Goal: Contribute content

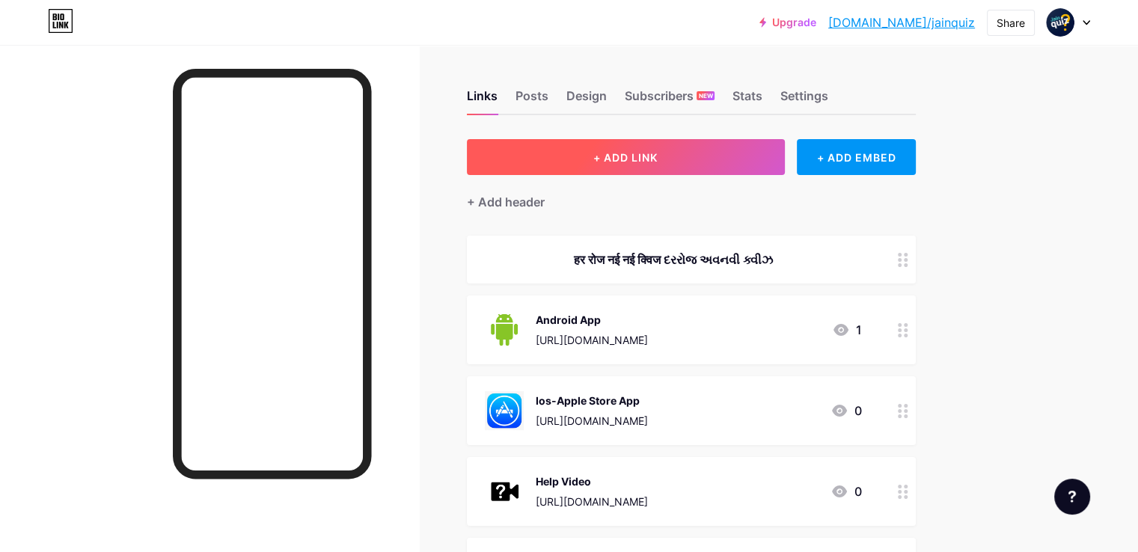
click at [658, 158] on span "+ ADD LINK" at bounding box center [625, 157] width 64 height 13
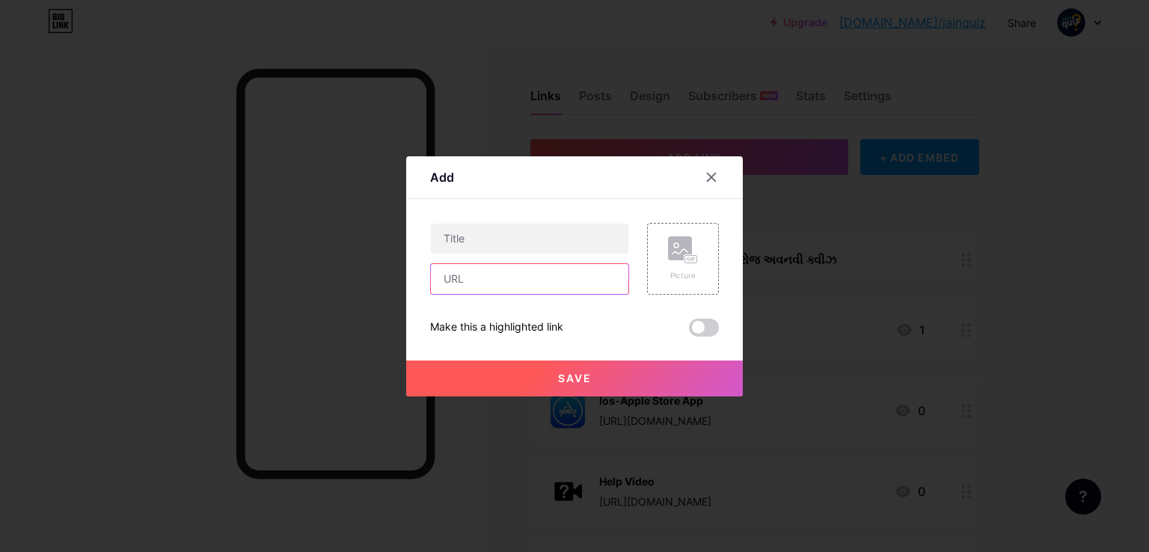
click at [457, 278] on input "text" at bounding box center [529, 279] width 197 height 30
paste input "[URL][DOMAIN_NAME]"
type input "[URL][DOMAIN_NAME]"
click at [479, 236] on input "text" at bounding box center [529, 239] width 197 height 30
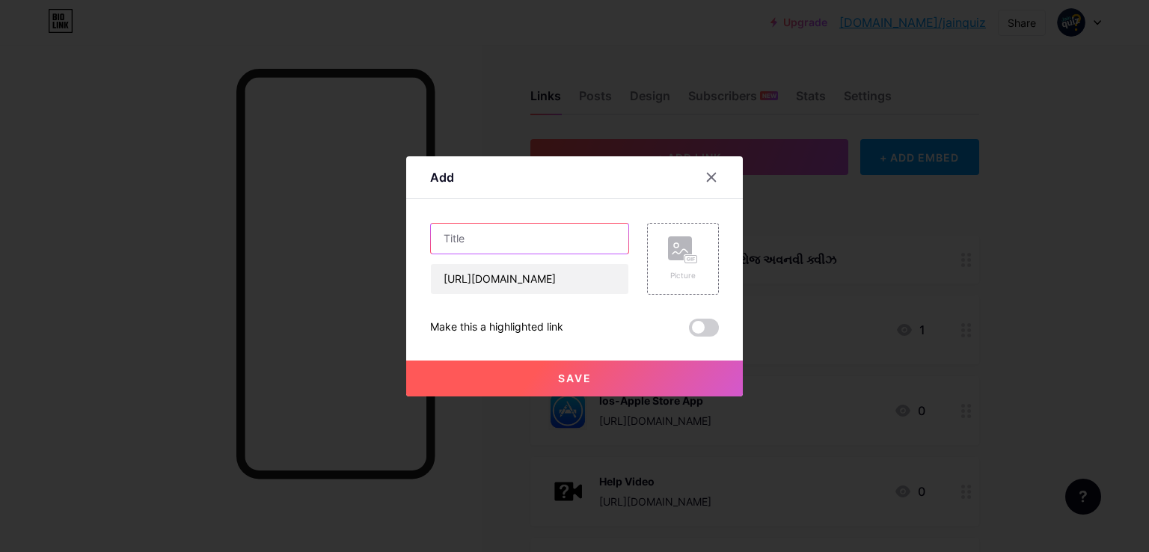
scroll to position [0, 0]
paste input "પ્રીત, પ્યાસ અને અશ્રુપ્રવાહ પુસ્તક"
type input "પ્રીત, પ્યાસ અને અશ્રુપ્રવાહ પુસ્તક"
click at [687, 265] on div "Picture" at bounding box center [683, 258] width 30 height 45
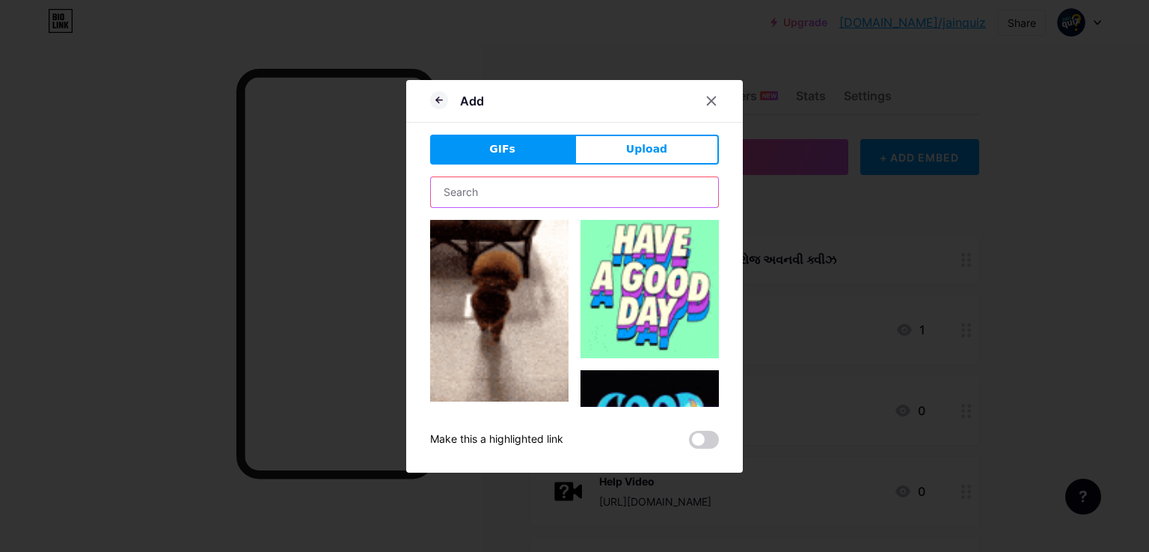
click at [489, 194] on input "text" at bounding box center [574, 192] width 287 height 30
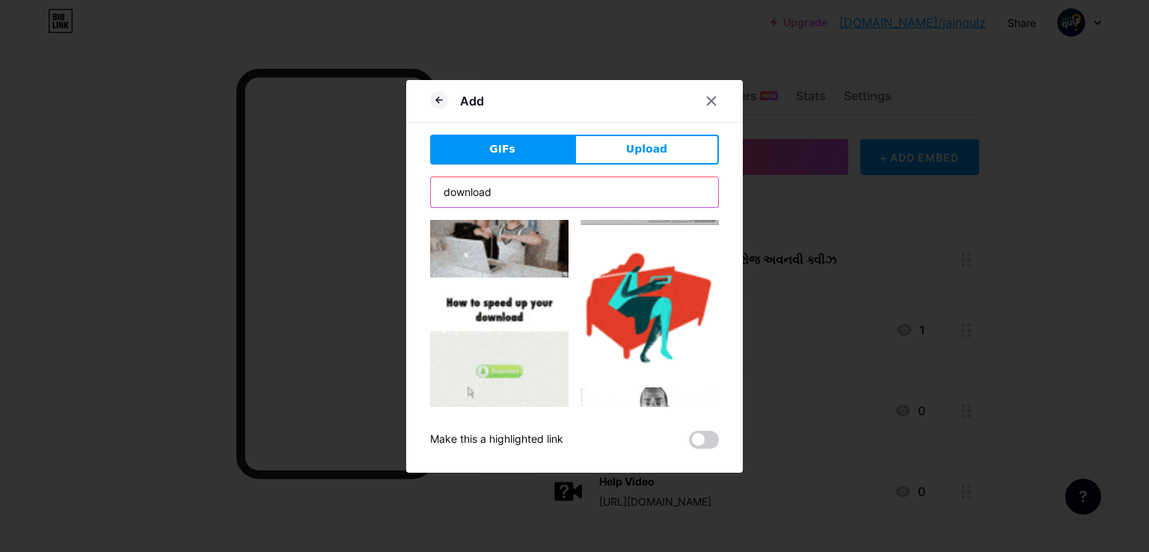
scroll to position [1789, 0]
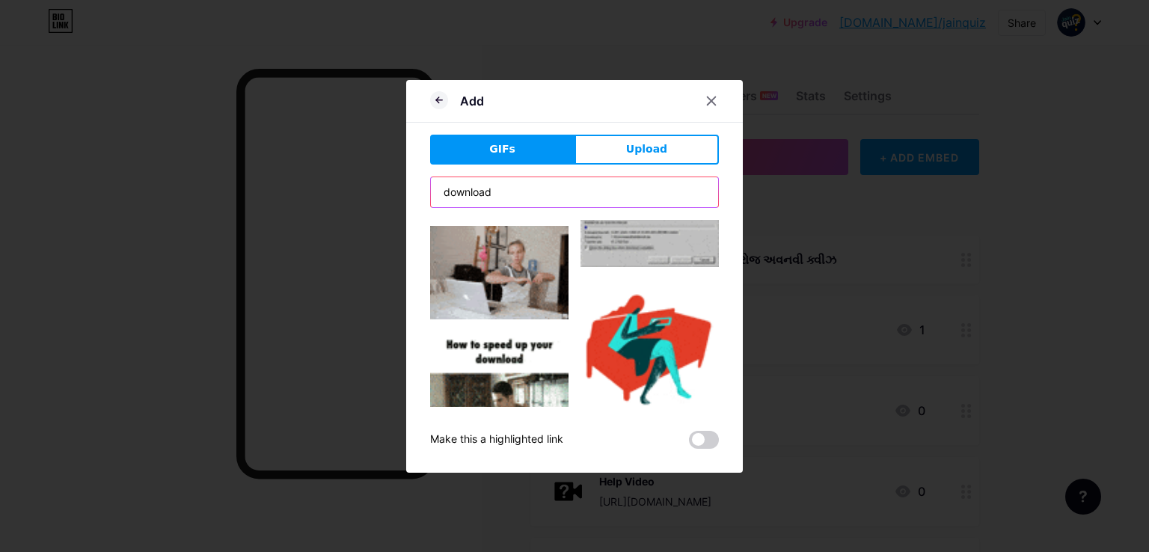
type input "download"
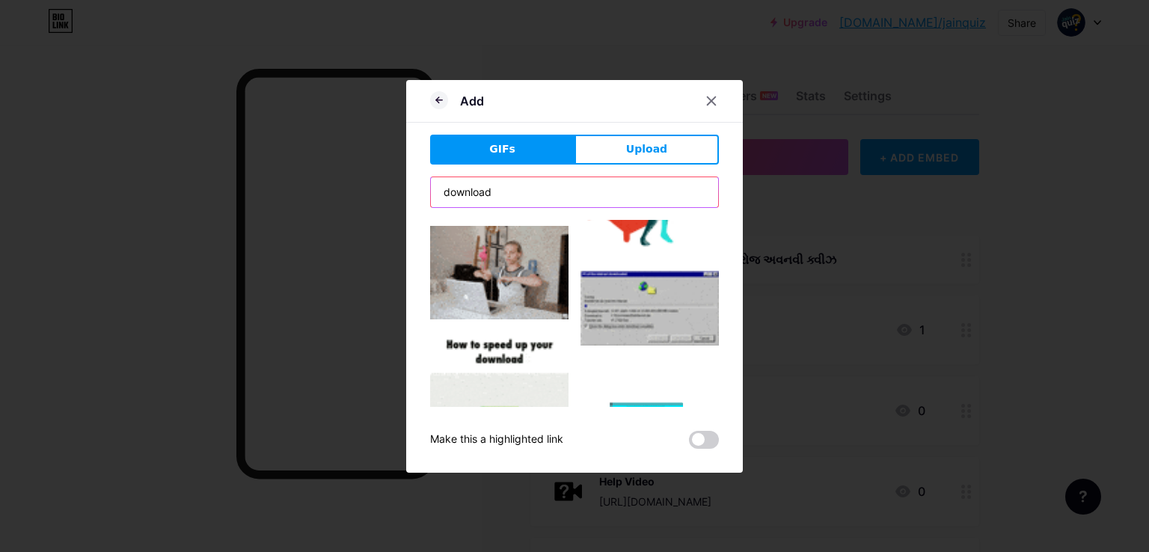
click at [577, 195] on input "download" at bounding box center [574, 192] width 287 height 30
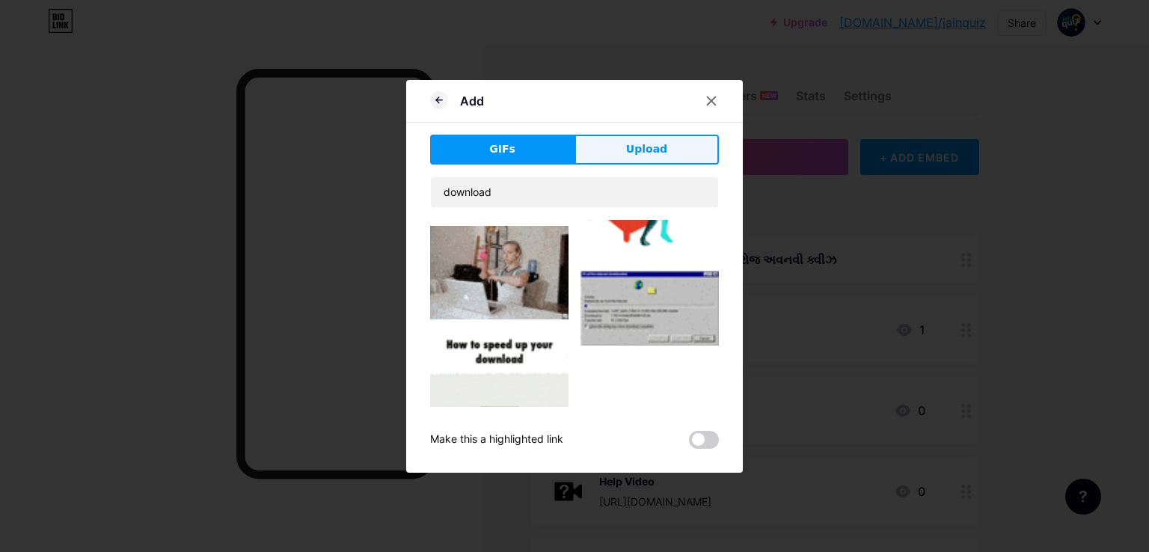
click at [628, 154] on span "Upload" at bounding box center [646, 149] width 41 height 16
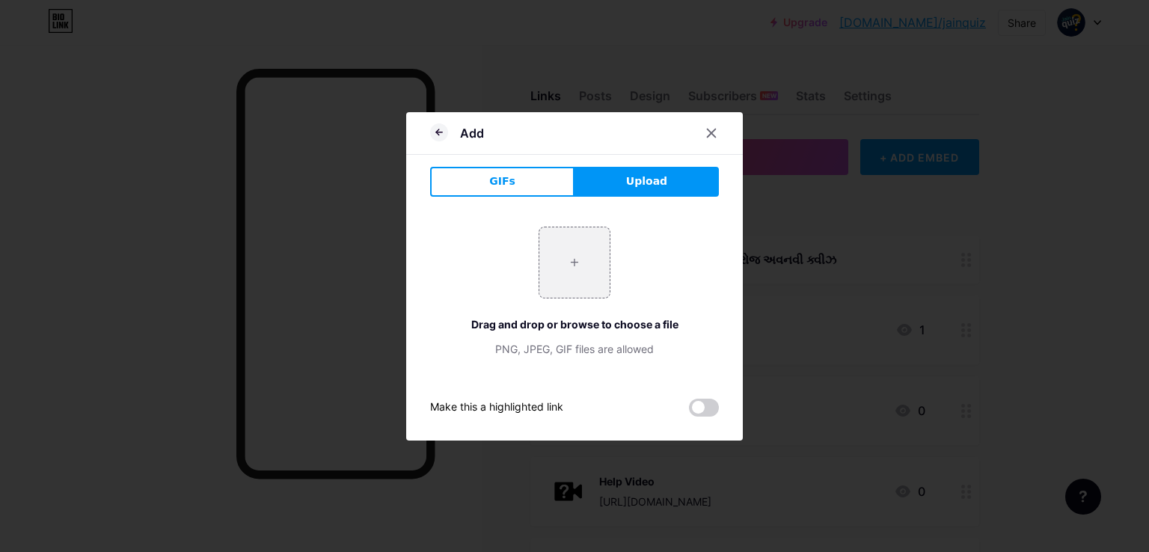
click at [583, 322] on div "Drag and drop or browse to choose a file" at bounding box center [574, 324] width 289 height 16
click at [577, 264] on input "file" at bounding box center [574, 262] width 70 height 70
click at [555, 276] on input "file" at bounding box center [574, 262] width 70 height 70
type input "C:\fakepath\download (3).png"
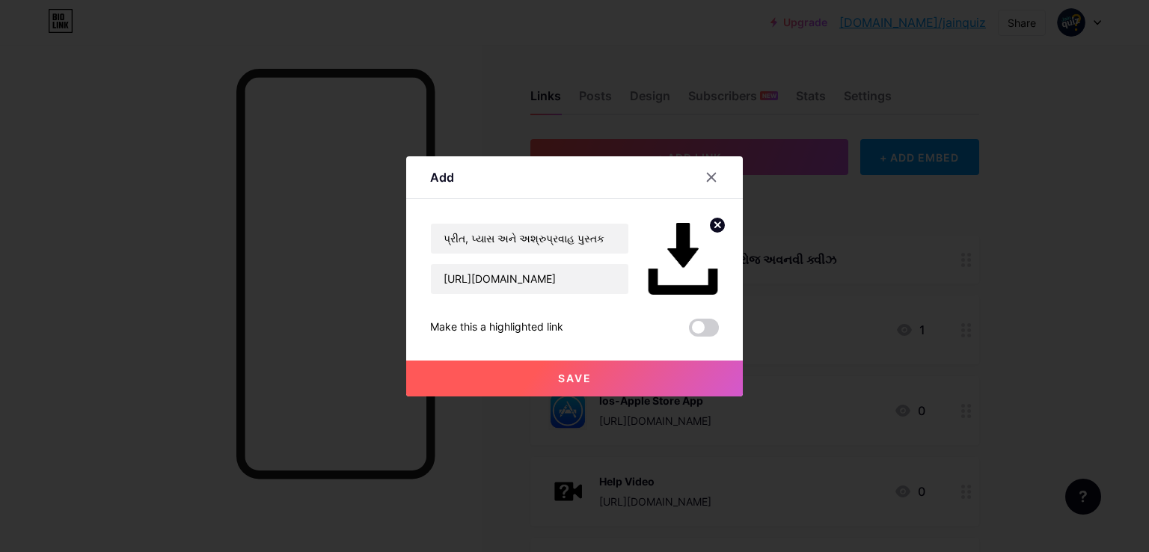
click at [572, 370] on button "Save" at bounding box center [574, 379] width 337 height 36
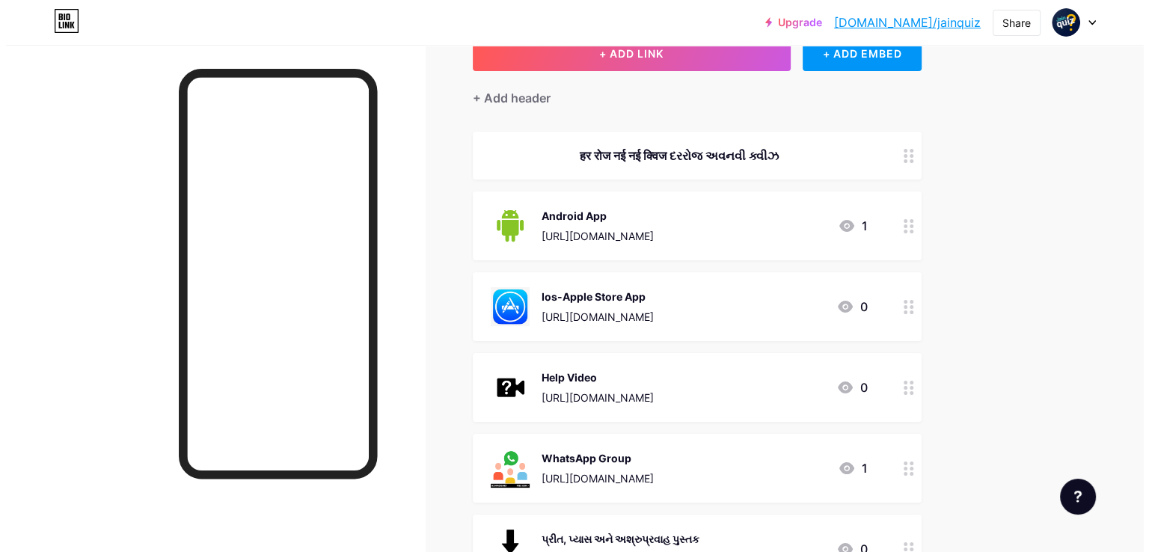
scroll to position [75, 0]
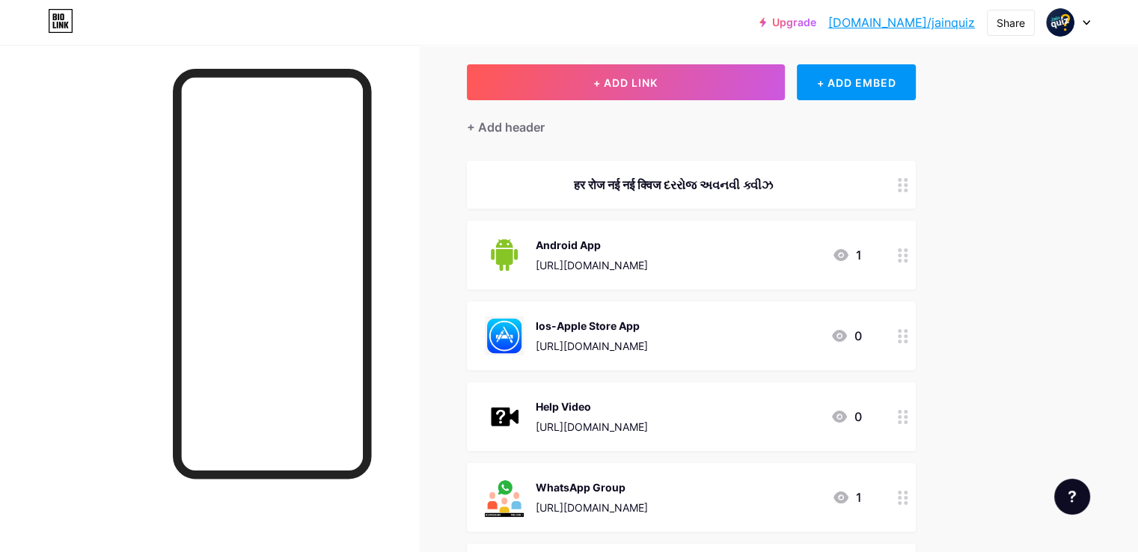
click at [787, 180] on div "हर रोज नई नई क्विज દરરોજ અવનવી ક્વીઝ" at bounding box center [673, 185] width 377 height 18
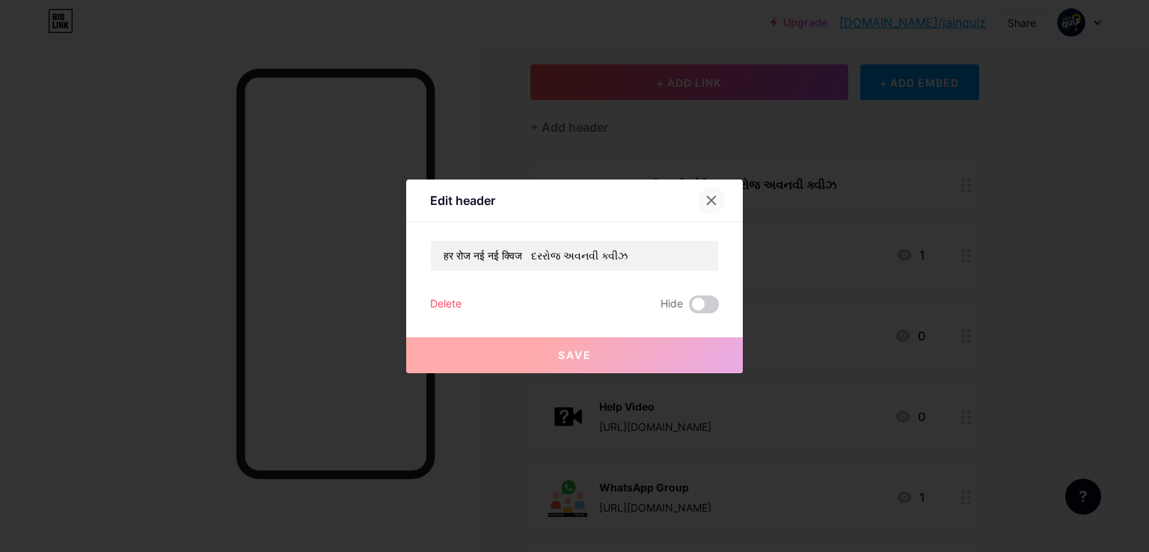
click at [706, 198] on icon at bounding box center [711, 200] width 12 height 12
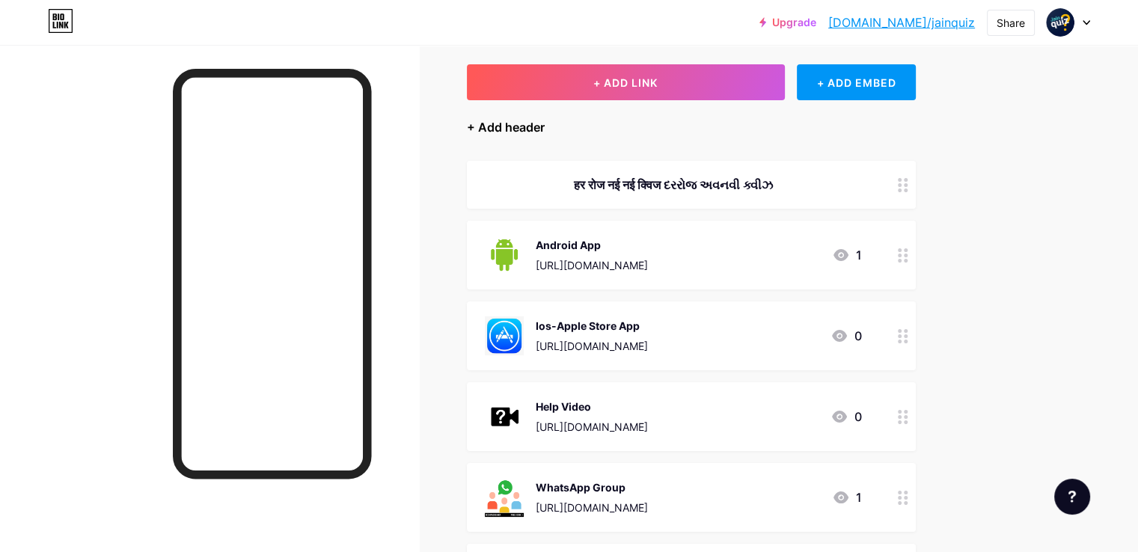
click at [545, 132] on div "+ Add header" at bounding box center [506, 127] width 78 height 18
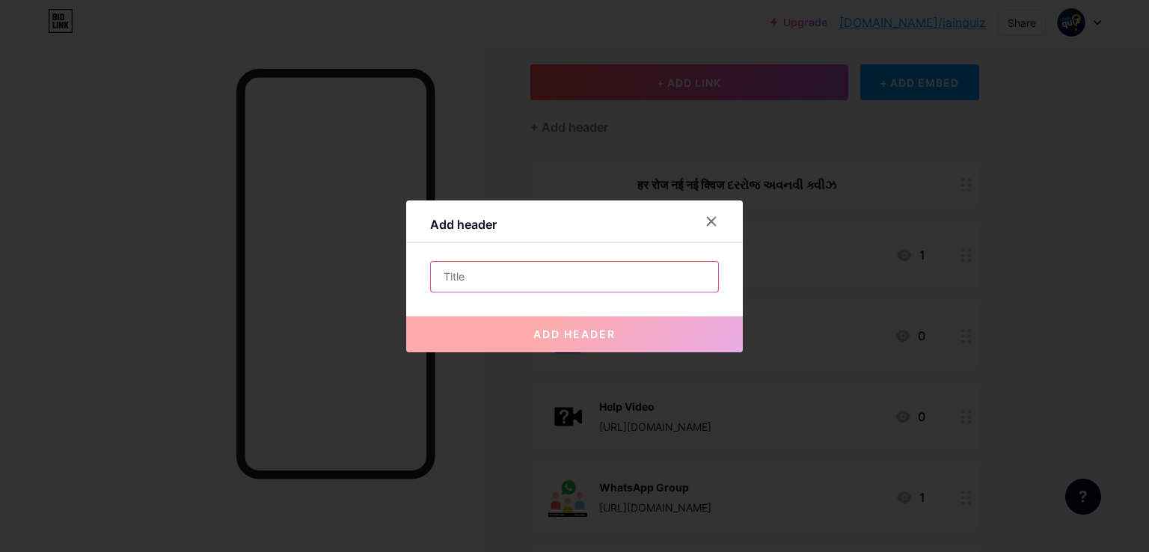
click at [503, 272] on input "text" at bounding box center [574, 277] width 287 height 30
paste input "⬇️ઓપન બૂક પરીક્ષા માટે પુસ્તક અને પ્રશ્નપત્ર⬇️ ⬇️ओपन बुक परीक्षा के लिए पुस्तक औ"
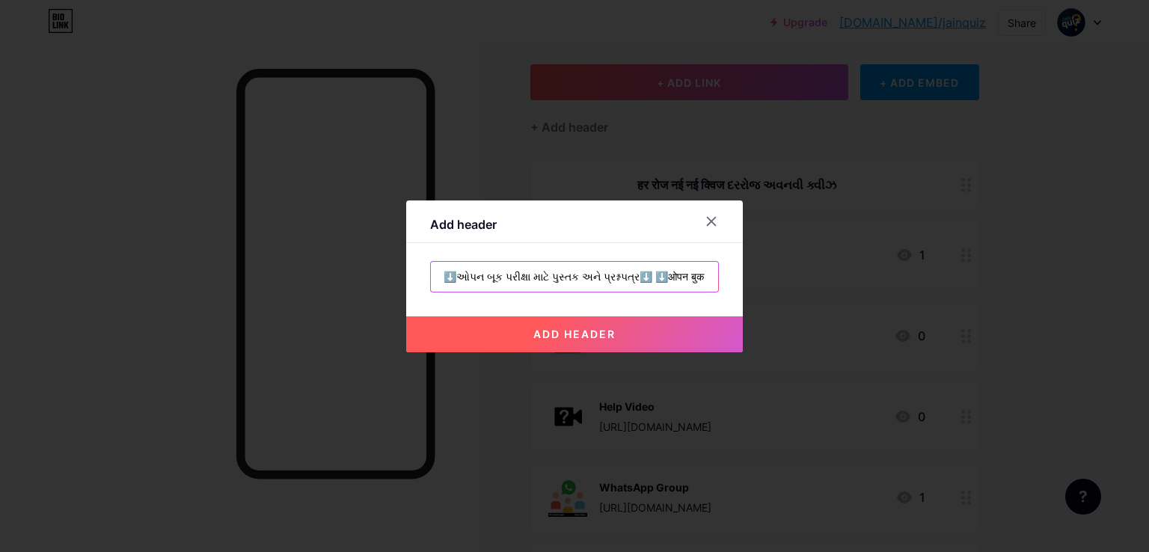
scroll to position [0, 102]
click at [640, 285] on input "⬇️ઓપન બૂક પરીક્ષા માટે પુસ્તક અને પ્રશ્નપત્ર⬇️ ⬇️ओपन बुक परीक्षा के लिए पुस्तक औ" at bounding box center [574, 277] width 287 height 30
click at [551, 272] on input "⬇️ઓપન બૂક પરીક્ષા પુસ્તક અને પ્રશ્નપત્રओपन बुक परीक्षा के लिए पुस्तक औ" at bounding box center [574, 277] width 287 height 30
paste input "⬇️ ⬇️ओपन बुक परीक्षा पुस्तक और प्रश्नपत्र"
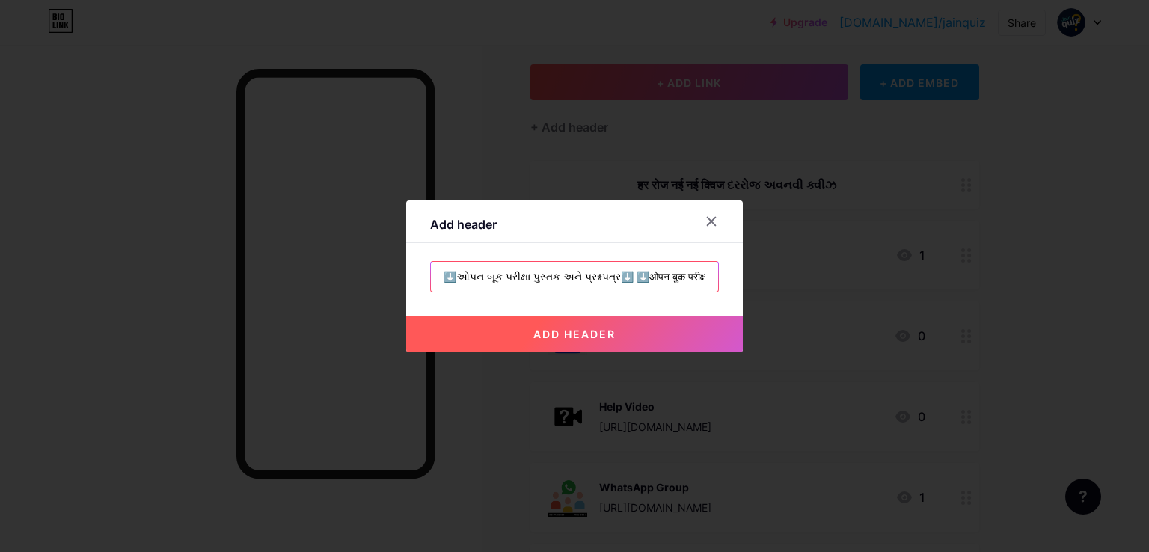
scroll to position [0, 85]
click at [551, 272] on input "⬇️ઓપન બૂક પરીક્ષા પુસ્તક અને પ્રશ્નપત્ર⬇️ ⬇️ओपन बुक परीक्षा पुस्तक और प्रश्नपत्र" at bounding box center [574, 277] width 287 height 30
paste input "⬇️ ⬇️"
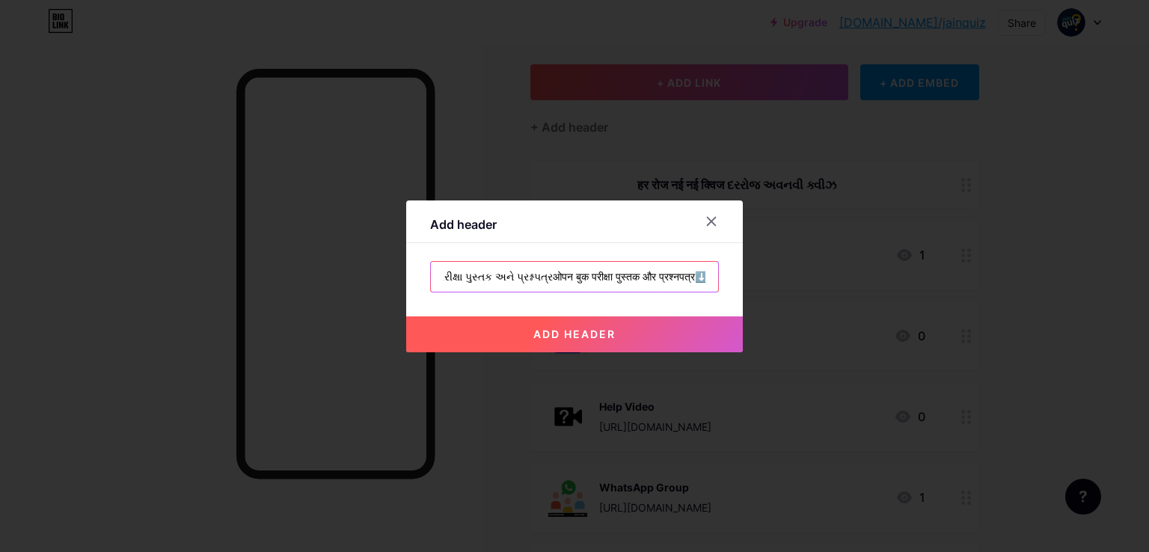
type input "⬇️ઓપન બૂક પરીક્ષા પુસ્તક અને પ્રશ્નપત્રओपन बुक परीक्षा पुस्तक और प्रश्नपत्र⬇️"
click at [532, 324] on button "add header" at bounding box center [574, 334] width 337 height 36
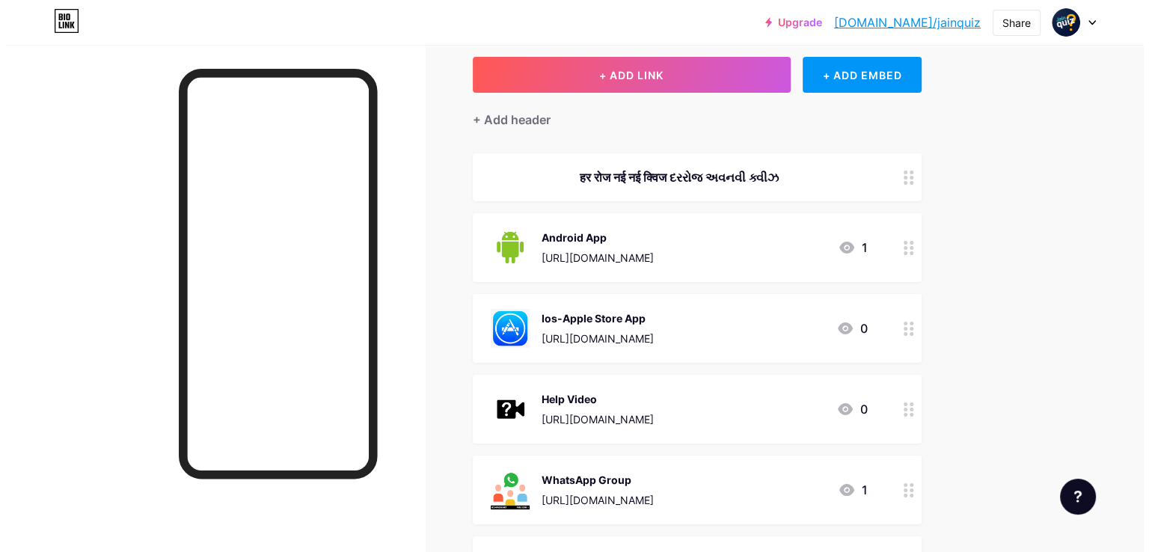
scroll to position [0, 0]
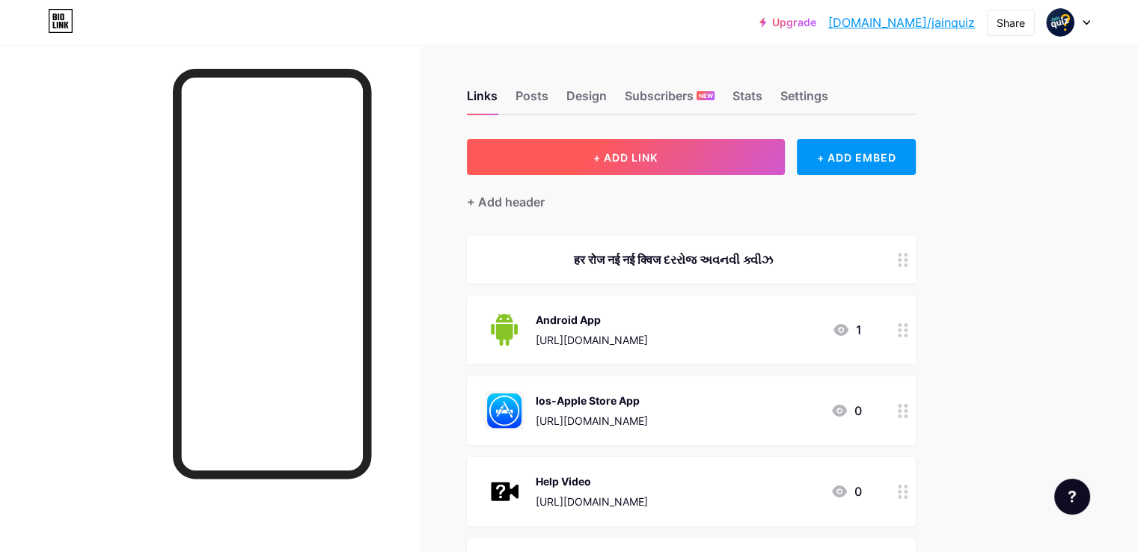
click at [718, 165] on button "+ ADD LINK" at bounding box center [626, 157] width 318 height 36
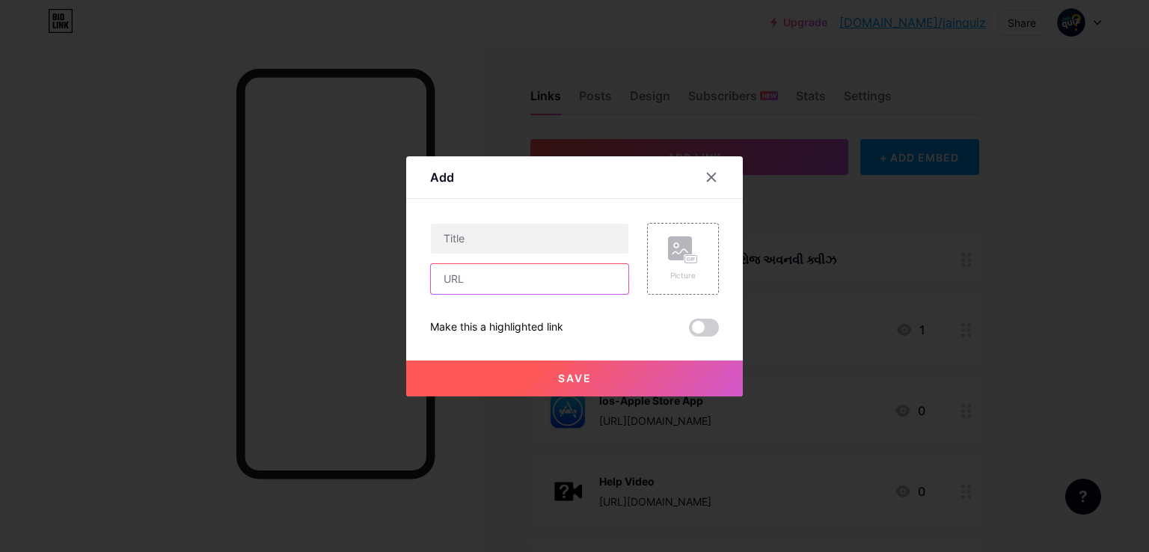
click at [515, 271] on input "text" at bounding box center [529, 279] width 197 height 30
paste input "[URL][DOMAIN_NAME]"
type input "[URL][DOMAIN_NAME]"
click at [475, 243] on input "text" at bounding box center [529, 239] width 197 height 30
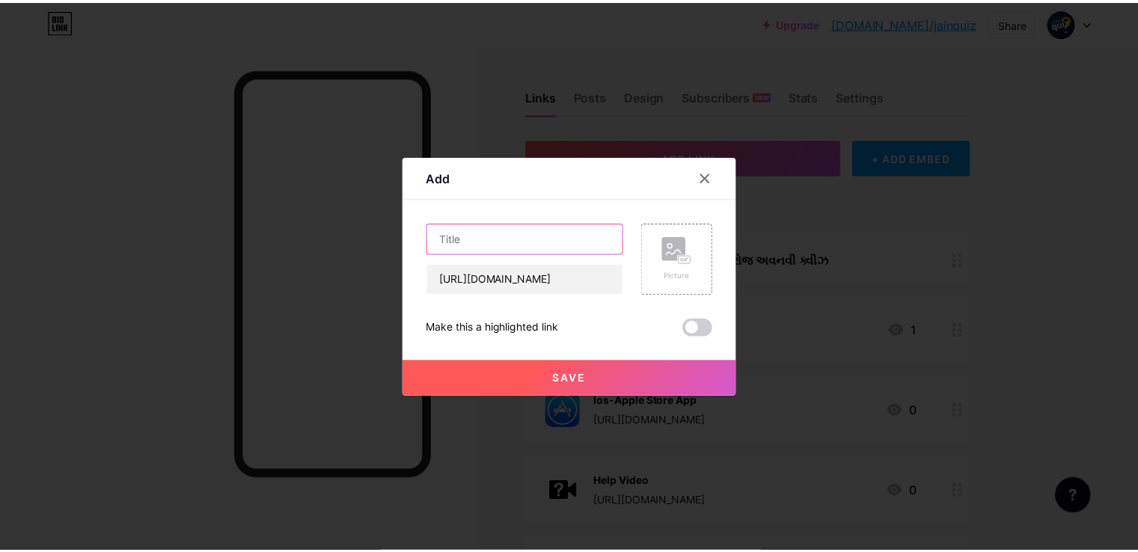
scroll to position [0, 0]
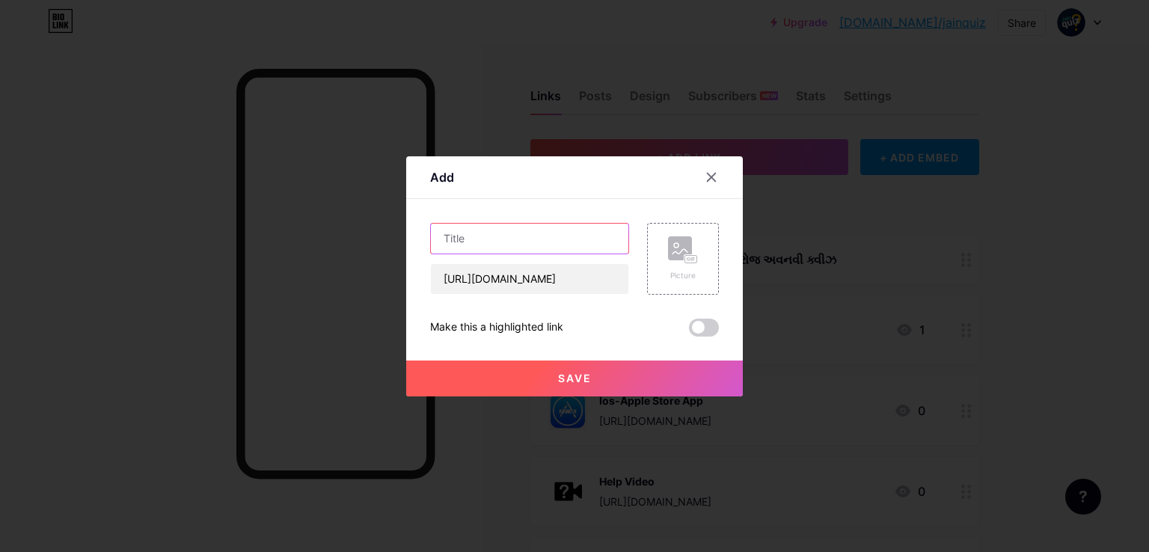
paste input "પ્રીત, પ્યાસ અને અશ્રુપ્રવાહ પ્રશ્નપત્ર Final"
type input "પ્રીત, પ્યાસ અને અશ્રુપ્રવાહ પ્રશ્નપત્ર Final"
click at [687, 252] on icon at bounding box center [683, 250] width 30 height 28
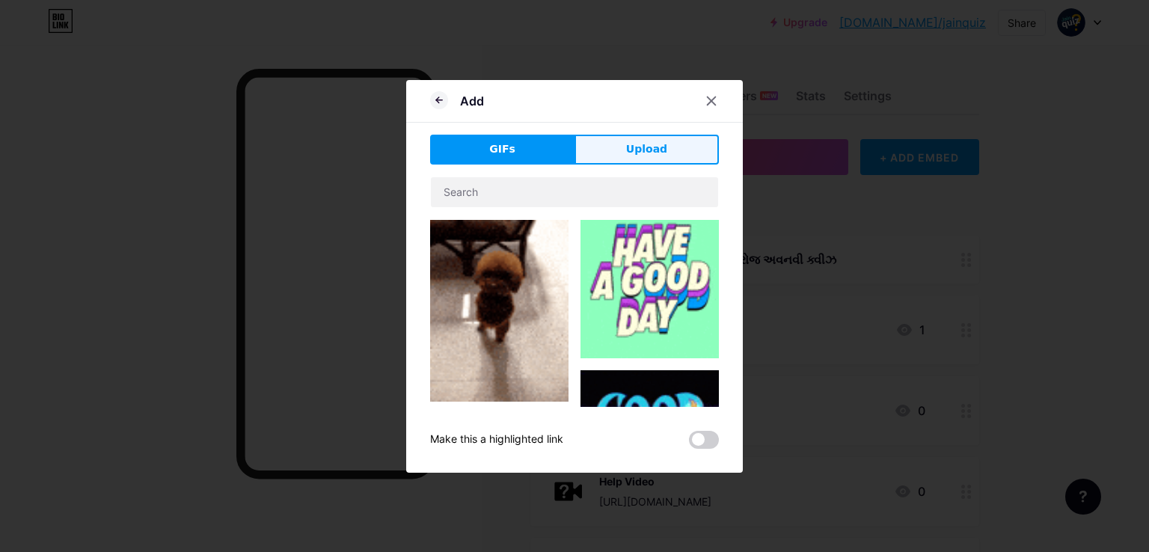
click at [622, 139] on button "Upload" at bounding box center [647, 150] width 144 height 30
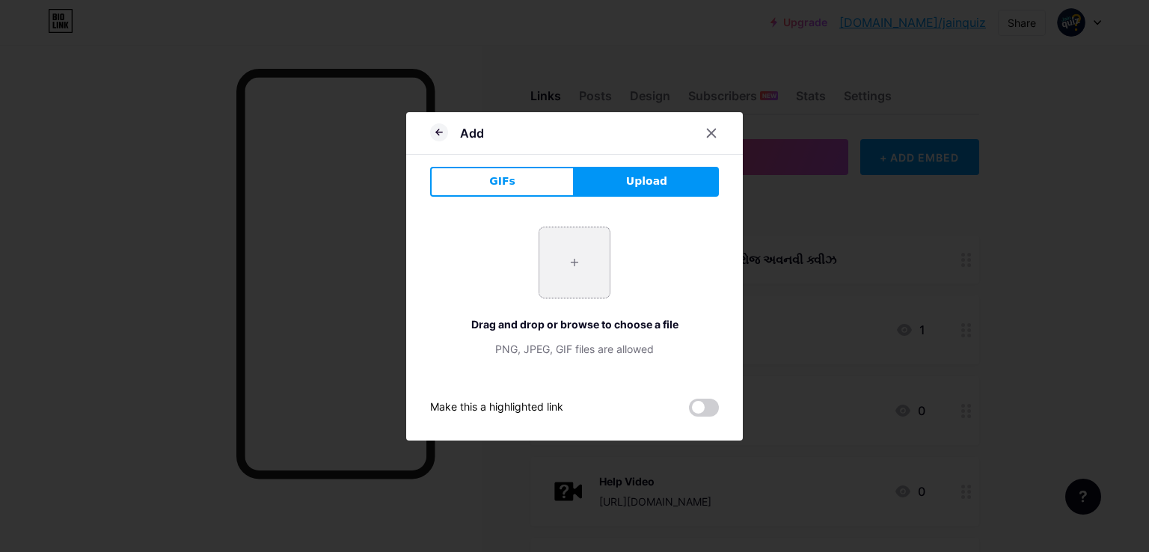
click at [557, 264] on input "file" at bounding box center [574, 262] width 70 height 70
type input "C:\fakepath\download (3).png"
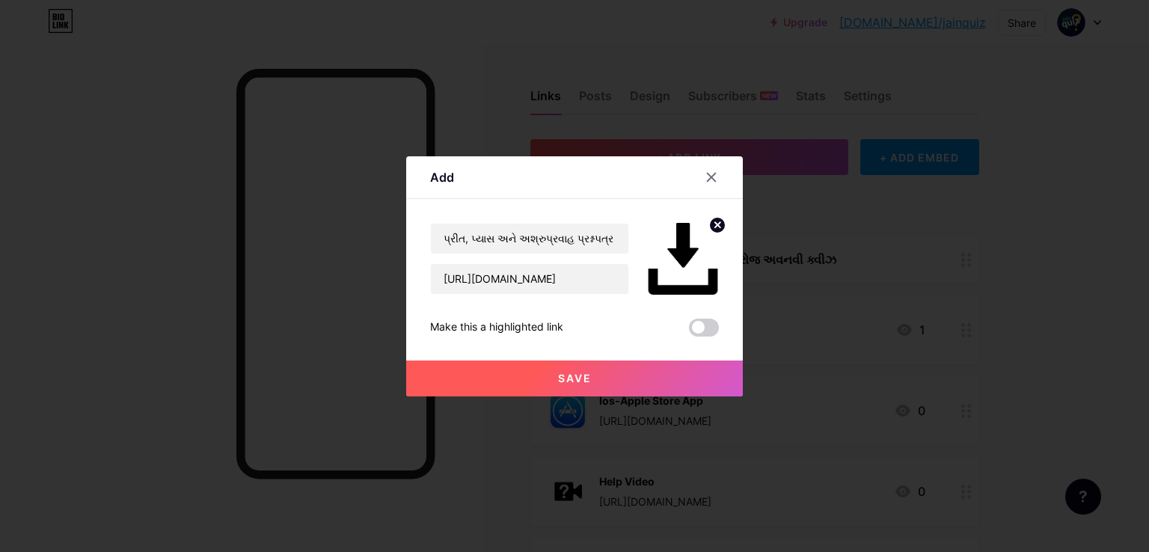
click at [589, 378] on button "Save" at bounding box center [574, 379] width 337 height 36
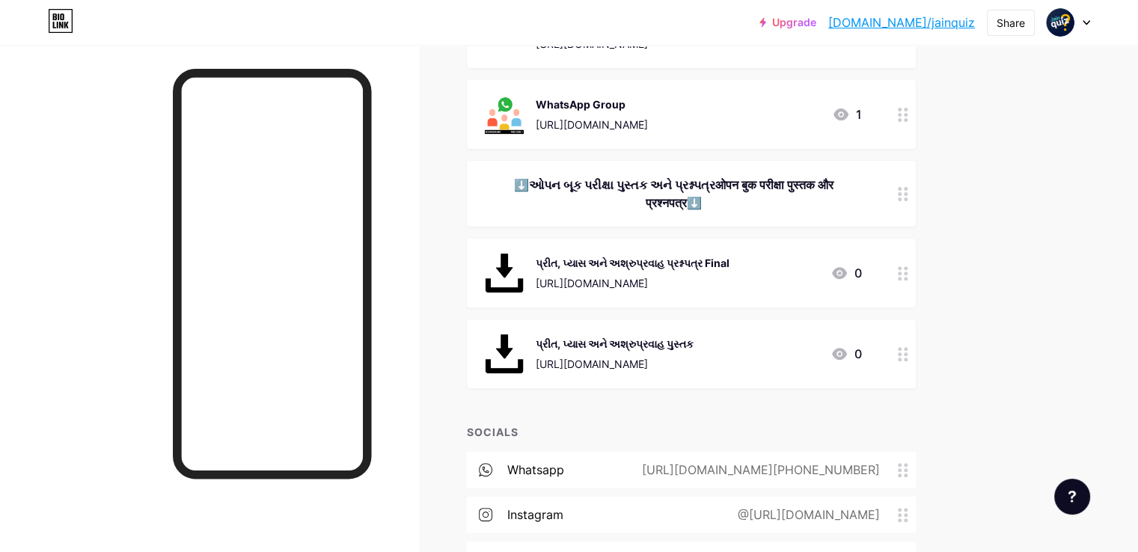
scroll to position [524, 0]
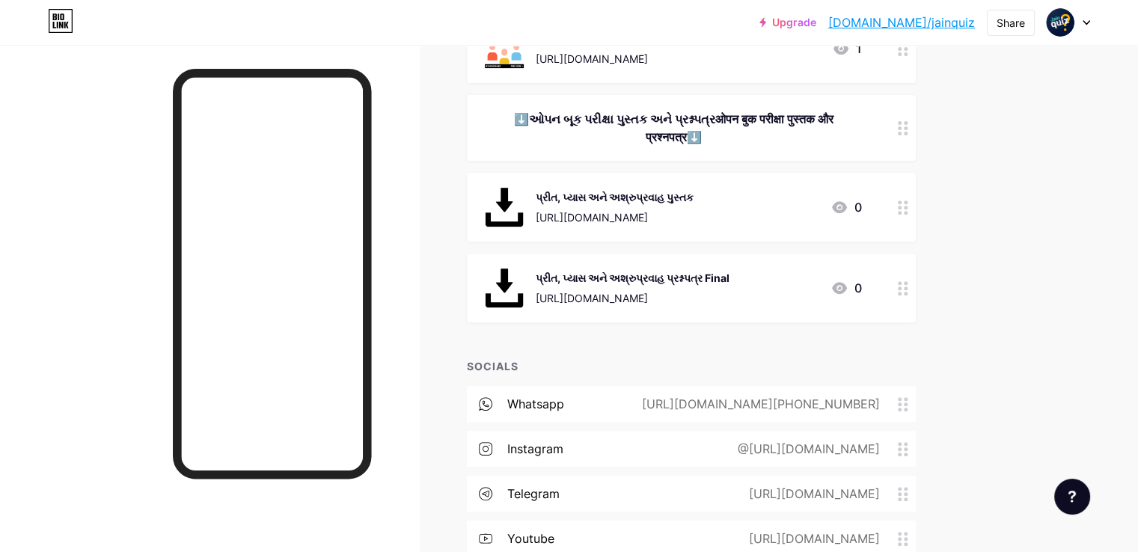
click at [1055, 235] on div "Upgrade bio.link/jainqu... bio.link/jainquiz Share Switch accounts Jain Quiz bi…" at bounding box center [569, 143] width 1138 height 1335
click at [996, 24] on div "Share" at bounding box center [1010, 23] width 28 height 16
click at [919, 80] on div "Copy link" at bounding box center [922, 77] width 223 height 36
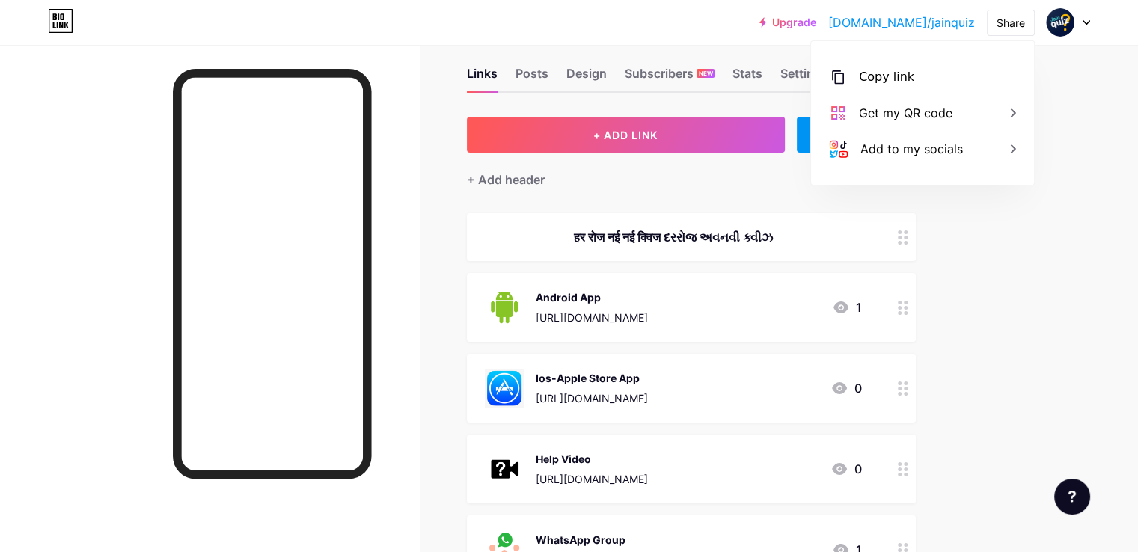
scroll to position [0, 0]
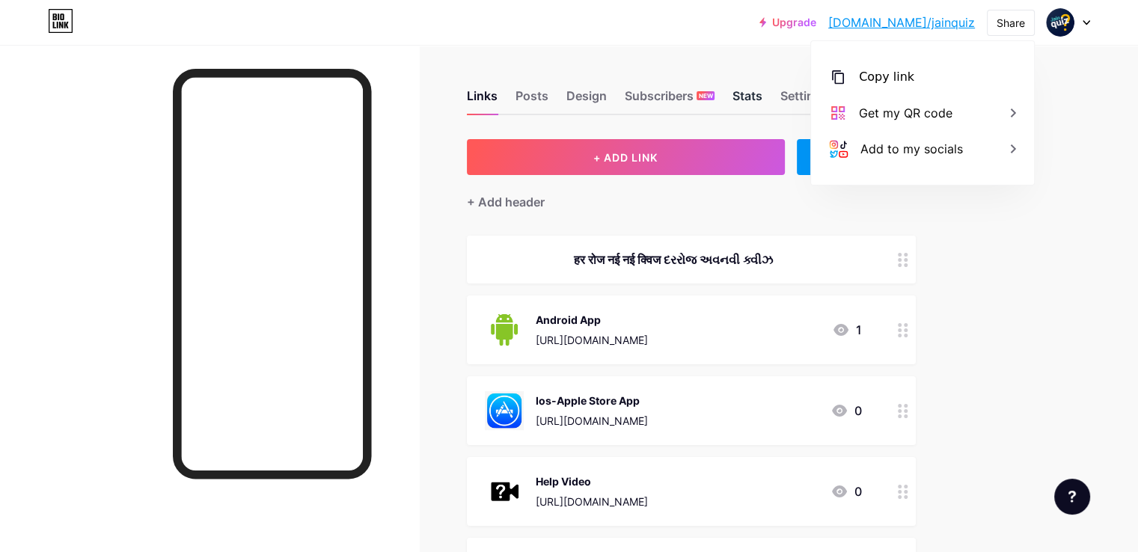
click at [762, 97] on div "Stats" at bounding box center [747, 100] width 30 height 27
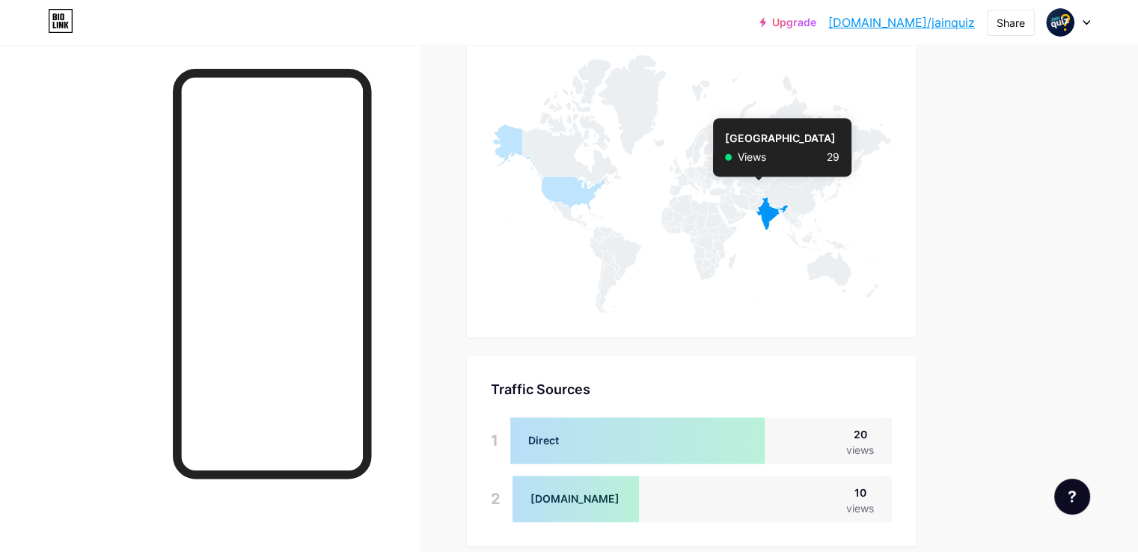
scroll to position [1023, 0]
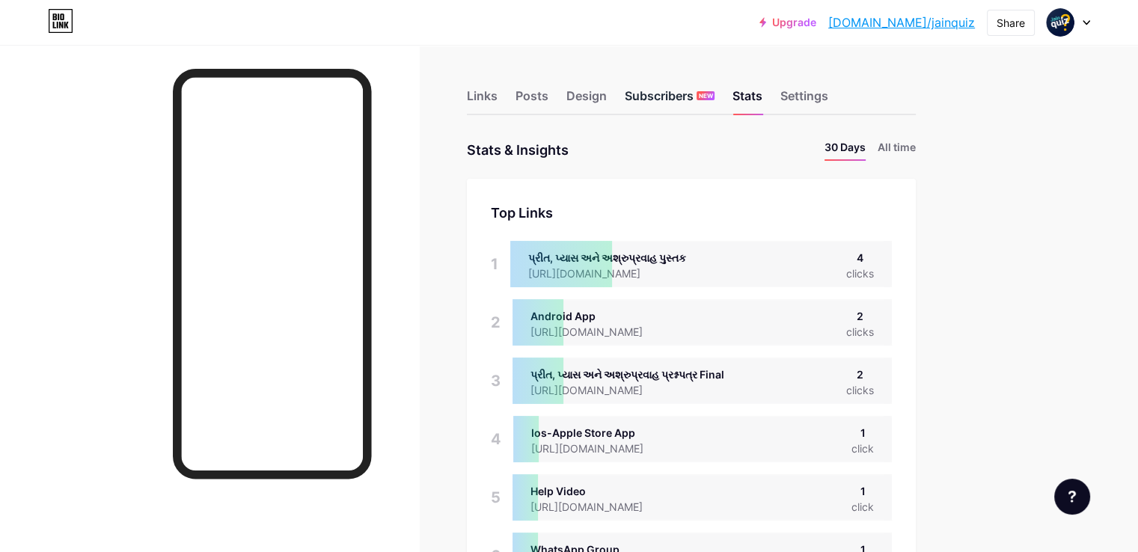
click at [714, 102] on div "Subscribers NEW" at bounding box center [670, 100] width 90 height 27
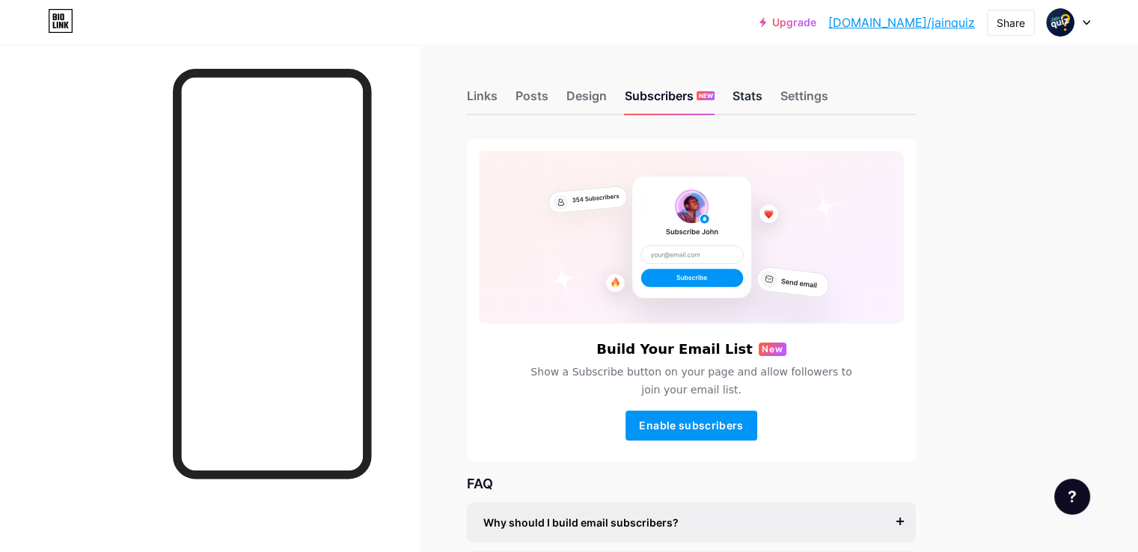
click at [762, 105] on div "Stats" at bounding box center [747, 100] width 30 height 27
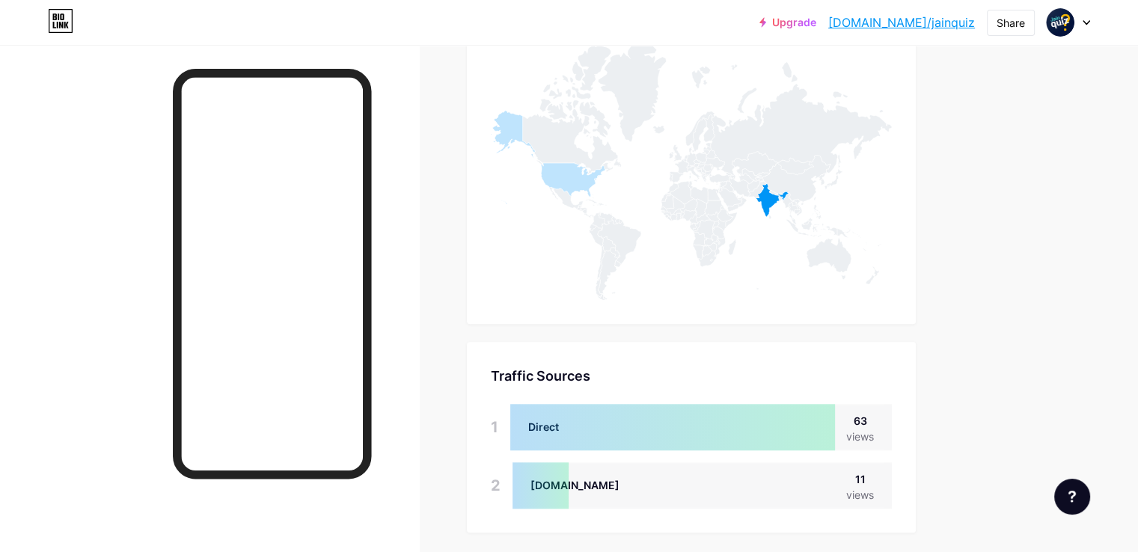
scroll to position [1314, 0]
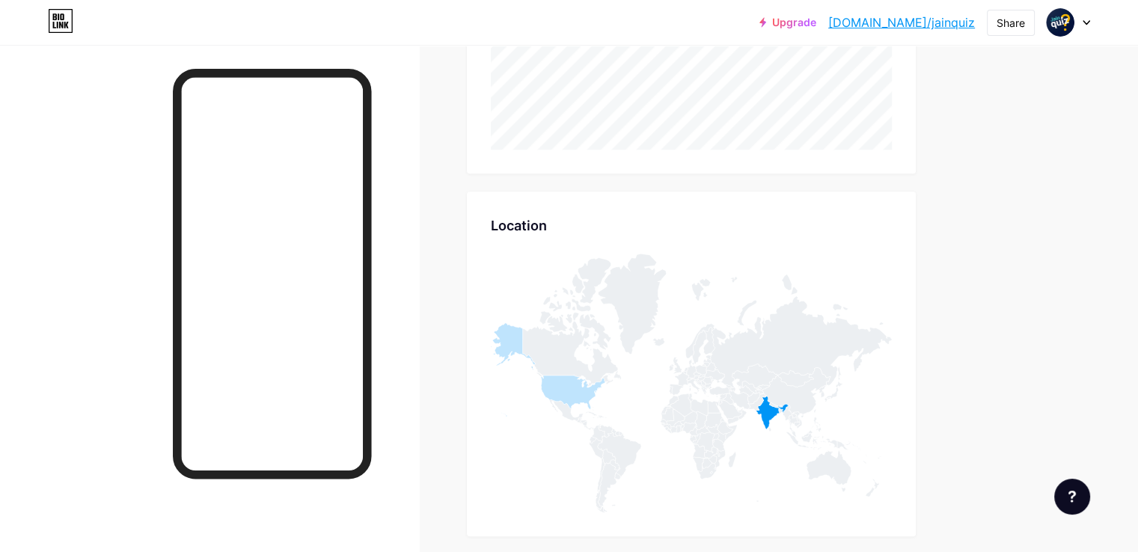
scroll to position [1272, 0]
